Goal: Communication & Community: Answer question/provide support

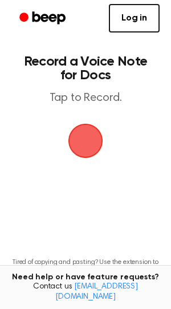
click at [82, 143] on span "button" at bounding box center [86, 141] width 32 height 32
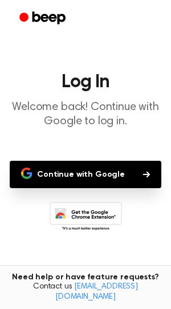
click at [87, 177] on button "Continue with Google" at bounding box center [86, 174] width 152 height 27
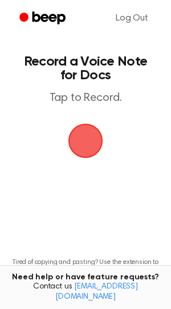
click at [91, 143] on span "button" at bounding box center [86, 141] width 32 height 32
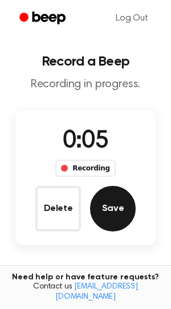
click at [108, 203] on button "Save" at bounding box center [113, 209] width 46 height 46
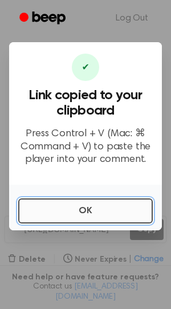
click at [75, 207] on button "OK" at bounding box center [85, 211] width 135 height 25
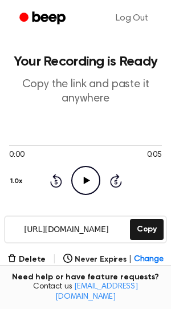
click at [85, 183] on icon "Play Audio" at bounding box center [85, 180] width 29 height 29
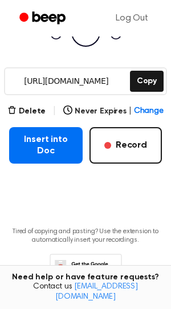
scroll to position [193, 0]
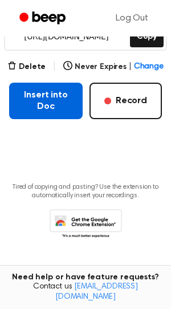
click at [52, 99] on button "Insert into Doc" at bounding box center [46, 101] width 74 height 37
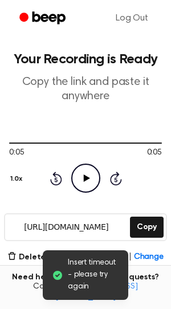
scroll to position [0, 0]
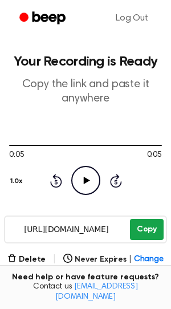
click at [137, 228] on button "Copy" at bounding box center [147, 229] width 34 height 21
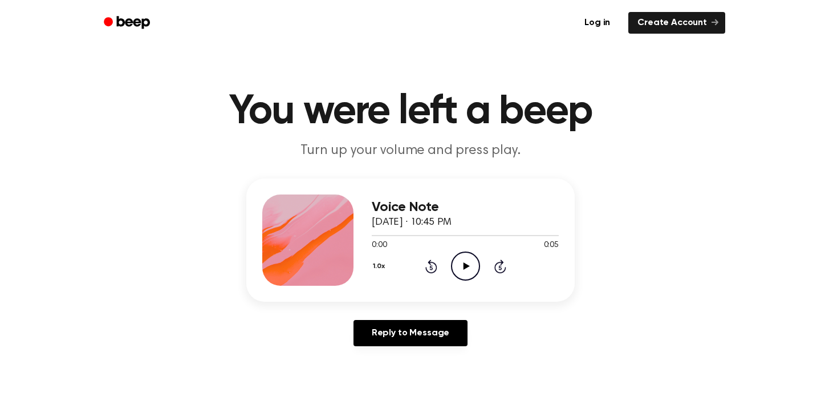
click at [464, 274] on icon "Play Audio" at bounding box center [465, 266] width 29 height 29
click at [464, 274] on icon "Pause Audio" at bounding box center [465, 266] width 29 height 29
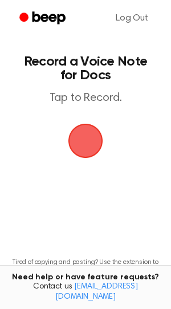
click at [92, 127] on span "button" at bounding box center [86, 141] width 32 height 32
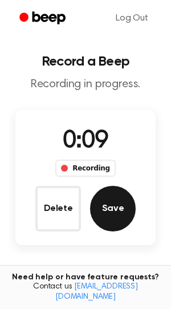
click at [104, 212] on button "Save" at bounding box center [113, 209] width 46 height 46
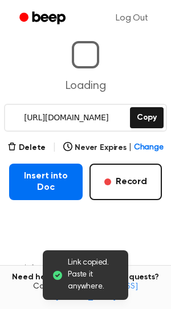
scroll to position [95, 0]
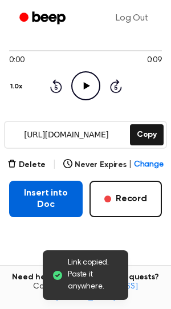
click at [54, 191] on button "Insert into Doc" at bounding box center [46, 199] width 74 height 37
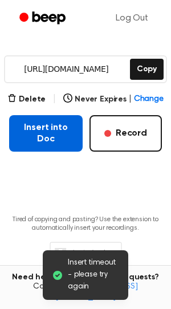
scroll to position [0, 0]
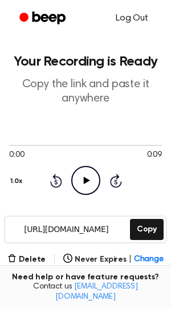
click at [143, 14] on link "Log Out" at bounding box center [131, 18] width 55 height 27
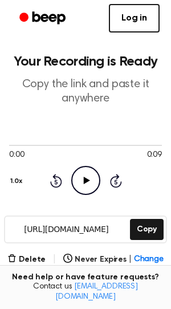
scroll to position [67, 0]
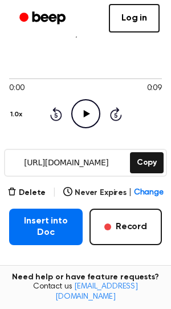
click at [86, 120] on icon "Play Audio" at bounding box center [85, 113] width 29 height 29
click at [86, 120] on icon "Pause Audio" at bounding box center [85, 113] width 29 height 29
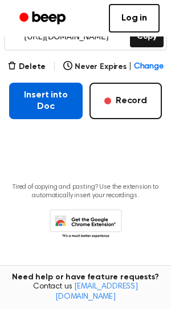
click at [64, 90] on button "Insert into Doc" at bounding box center [46, 101] width 74 height 37
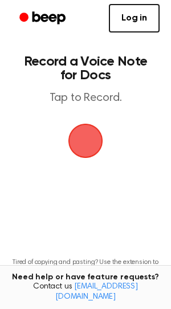
click at [99, 138] on span "button" at bounding box center [86, 141] width 32 height 32
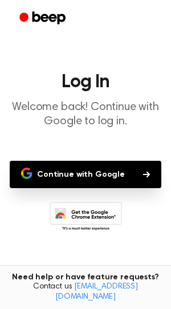
scroll to position [41, 0]
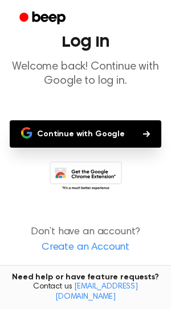
click at [82, 133] on button "Continue with Google" at bounding box center [86, 133] width 152 height 27
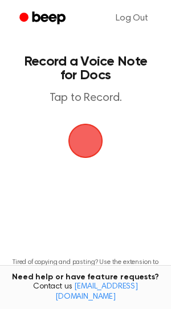
click at [92, 133] on span "button" at bounding box center [86, 141] width 32 height 32
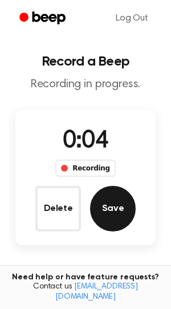
click at [112, 224] on button "Save" at bounding box center [113, 209] width 46 height 46
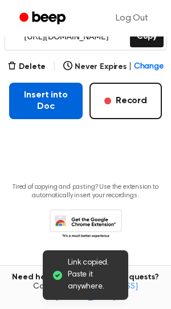
click at [62, 114] on button "Insert into Doc" at bounding box center [46, 101] width 74 height 37
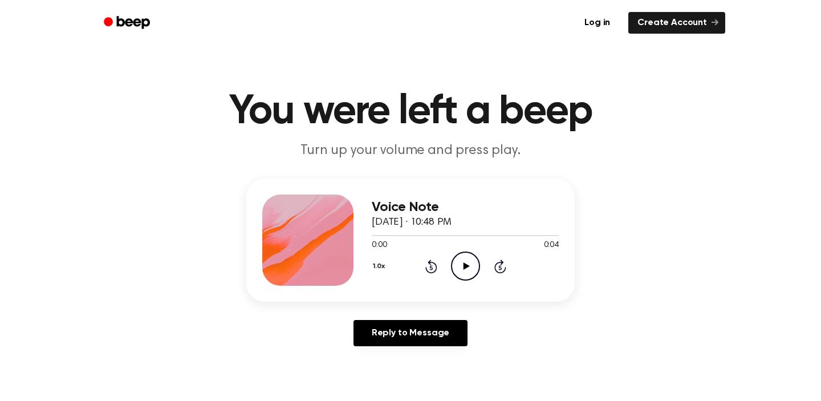
click at [462, 267] on icon "Play Audio" at bounding box center [465, 266] width 29 height 29
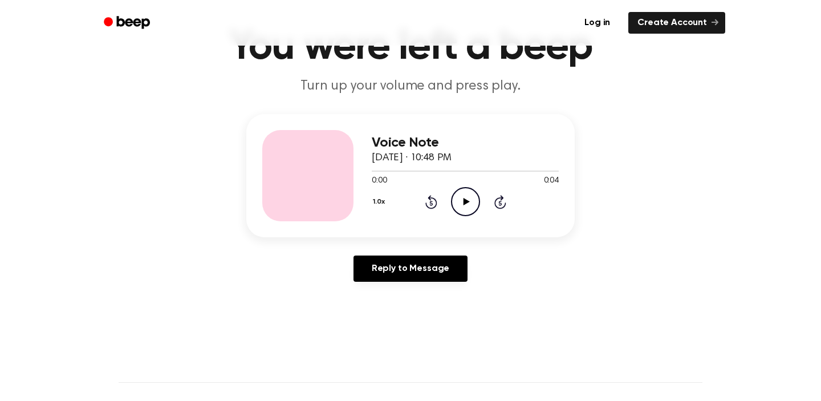
scroll to position [67, 0]
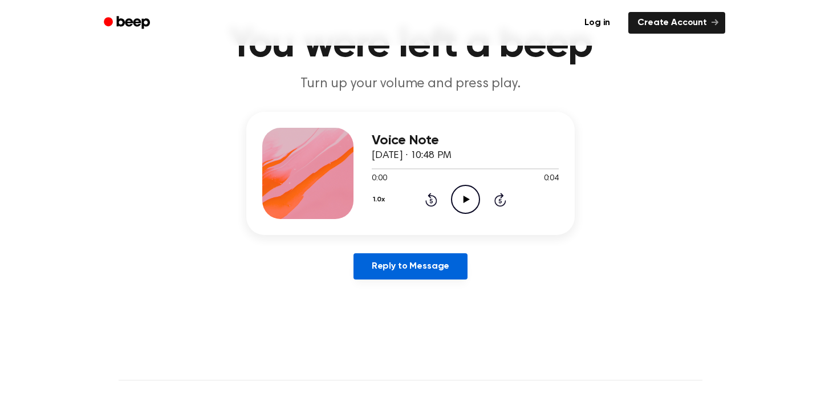
click at [416, 267] on link "Reply to Message" at bounding box center [411, 266] width 114 height 26
